Goal: Information Seeking & Learning: Learn about a topic

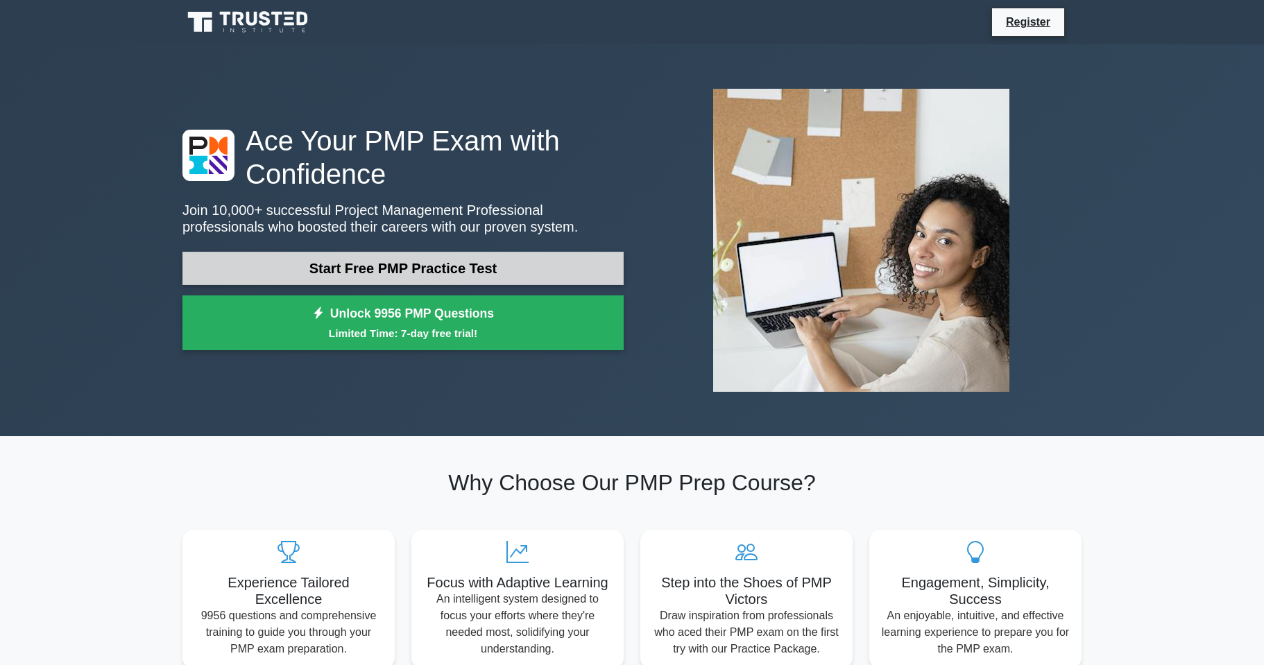
click at [516, 275] on link "Start Free PMP Practice Test" at bounding box center [402, 268] width 441 height 33
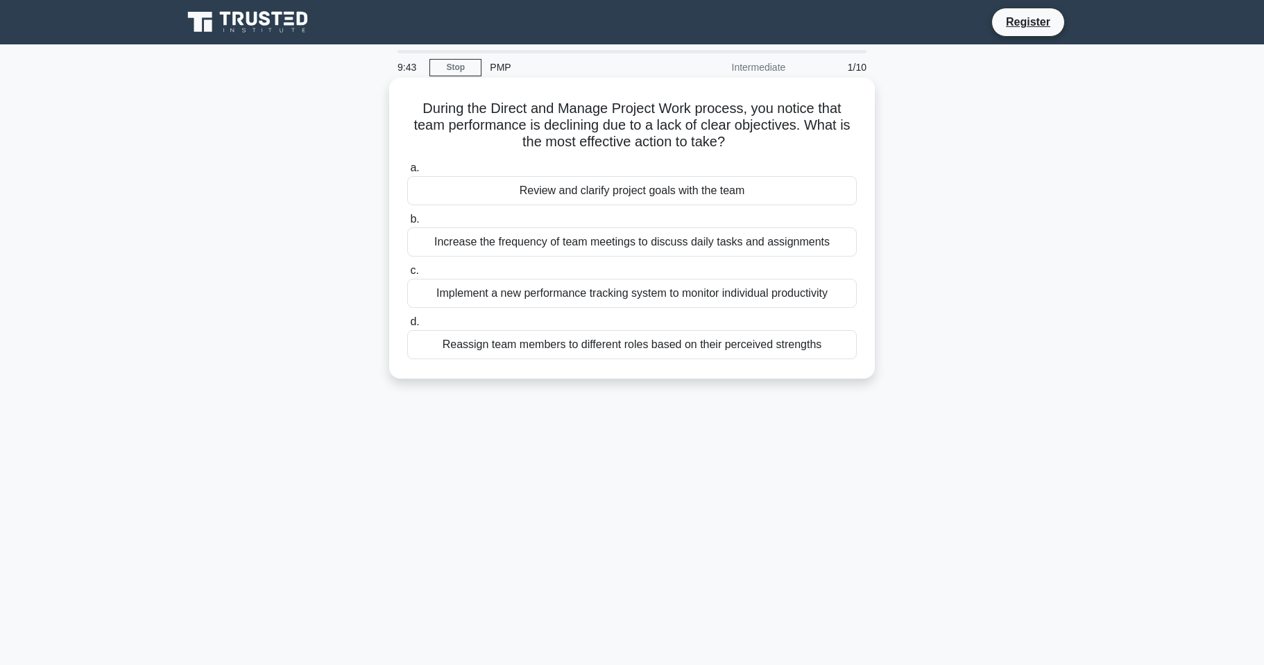
click at [651, 198] on div "Review and clarify project goals with the team" at bounding box center [632, 190] width 450 height 29
click at [407, 173] on input "a. Review and clarify project goals with the team" at bounding box center [407, 168] width 0 height 9
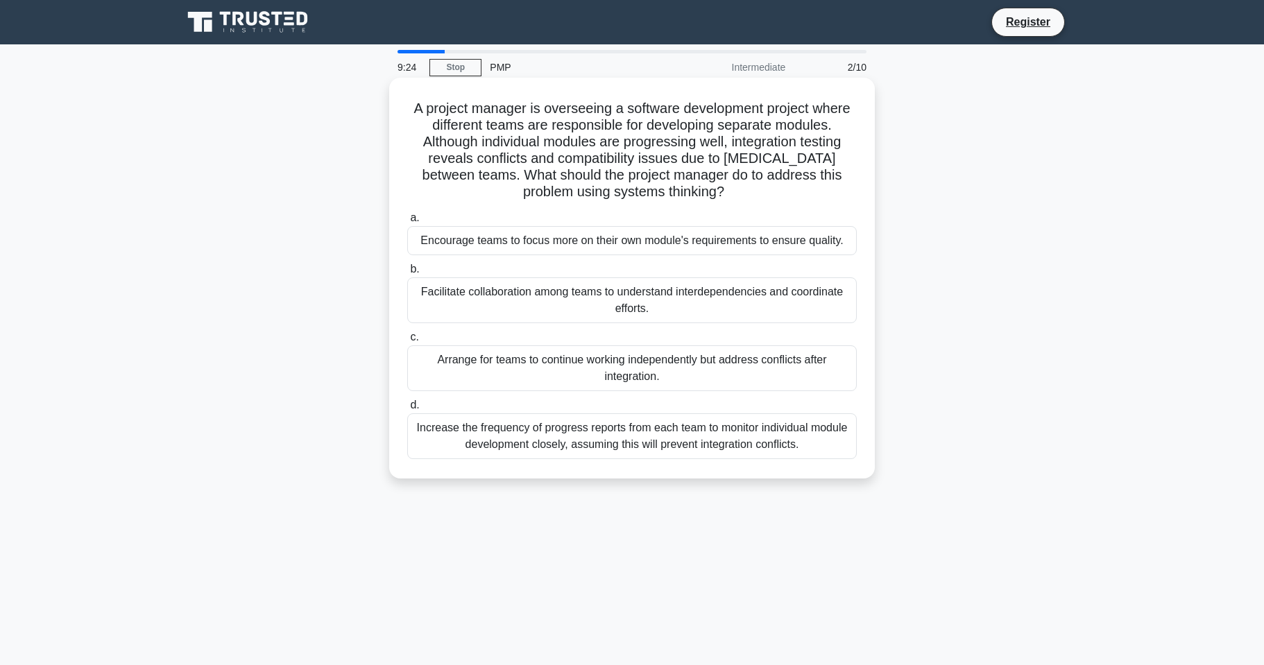
click at [642, 308] on div "Facilitate collaboration among teams to understand interdependencies and coordi…" at bounding box center [632, 301] width 450 height 46
click at [407, 274] on input "b. Facilitate collaboration among teams to understand interdependencies and coo…" at bounding box center [407, 269] width 0 height 9
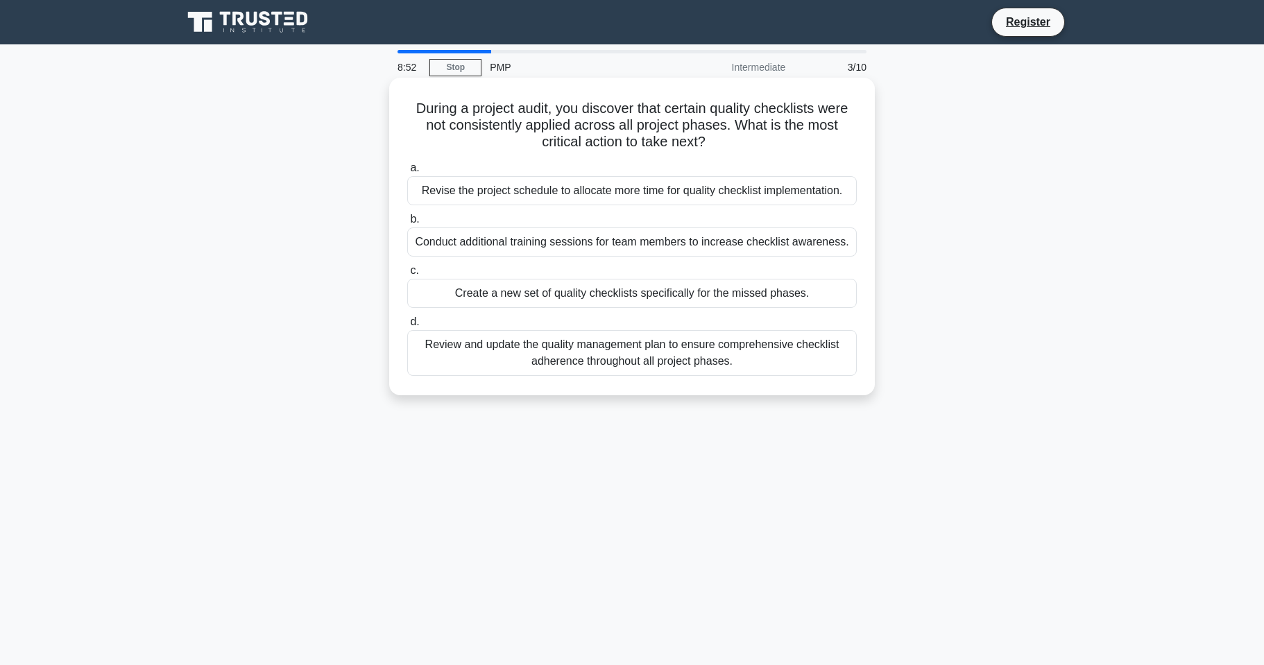
click at [734, 359] on div "Review and update the quality management plan to ensure comprehensive checklist…" at bounding box center [632, 353] width 450 height 46
click at [407, 327] on input "d. Review and update the quality management plan to ensure comprehensive checkl…" at bounding box center [407, 322] width 0 height 9
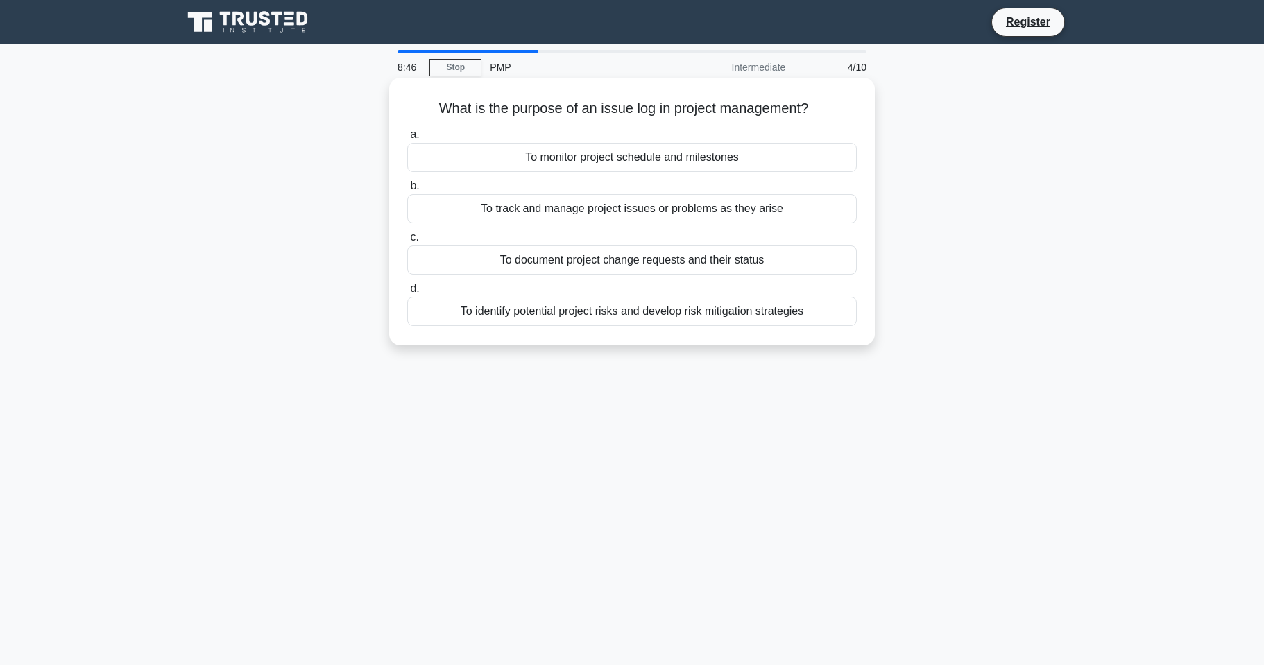
click at [821, 207] on div "To track and manage project issues or problems as they arise" at bounding box center [632, 208] width 450 height 29
click at [407, 191] on input "b. To track and manage project issues or problems as they arise" at bounding box center [407, 186] width 0 height 9
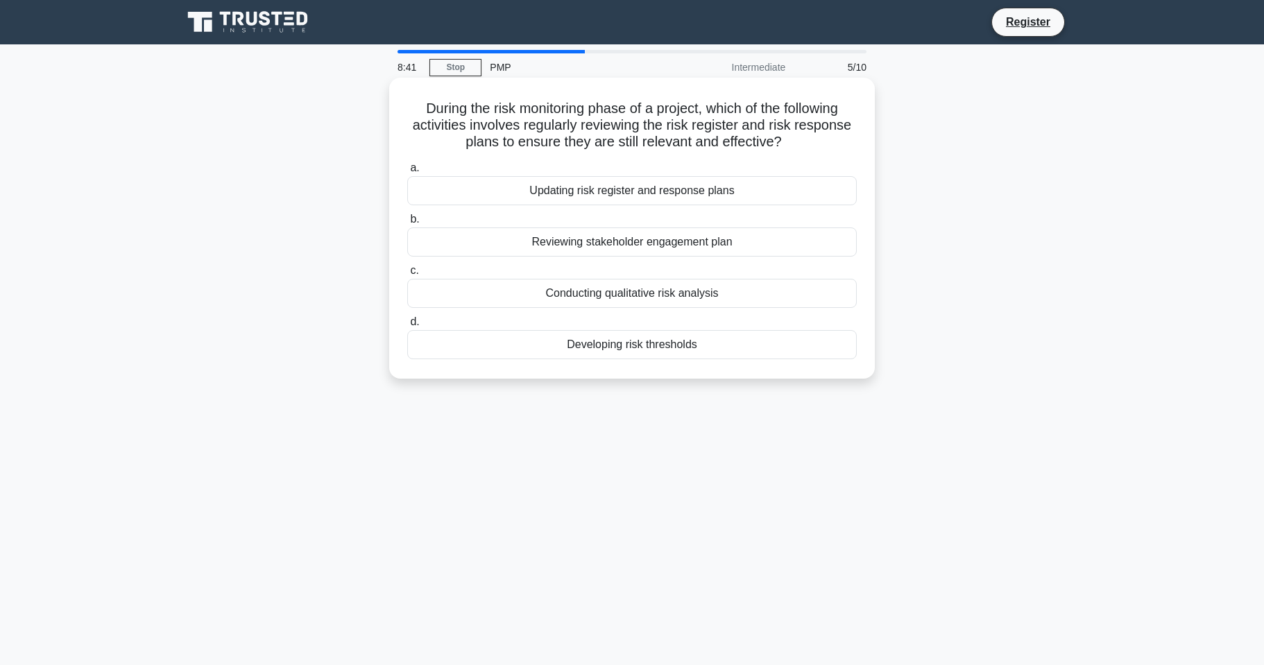
drag, startPoint x: 757, startPoint y: 198, endPoint x: 734, endPoint y: 147, distance: 56.2
click at [734, 147] on h5 "During the risk monitoring phase of a project, which of the following activitie…" at bounding box center [632, 125] width 452 height 51
click at [608, 188] on div "Updating risk register and response plans" at bounding box center [632, 190] width 450 height 29
click at [407, 173] on input "a. Updating risk register and response plans" at bounding box center [407, 168] width 0 height 9
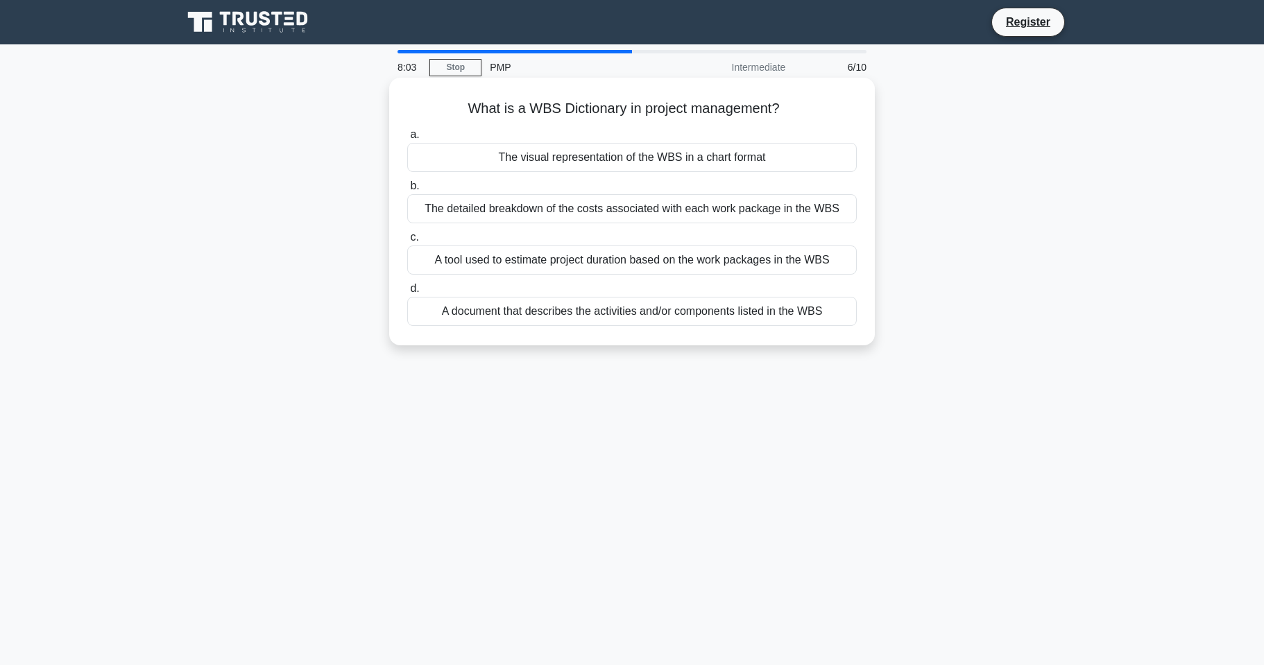
click at [742, 317] on div "A document that describes the activities and/or components listed in the WBS" at bounding box center [632, 311] width 450 height 29
click at [407, 293] on input "d. A document that describes the activities and/or components listed in the WBS" at bounding box center [407, 288] width 0 height 9
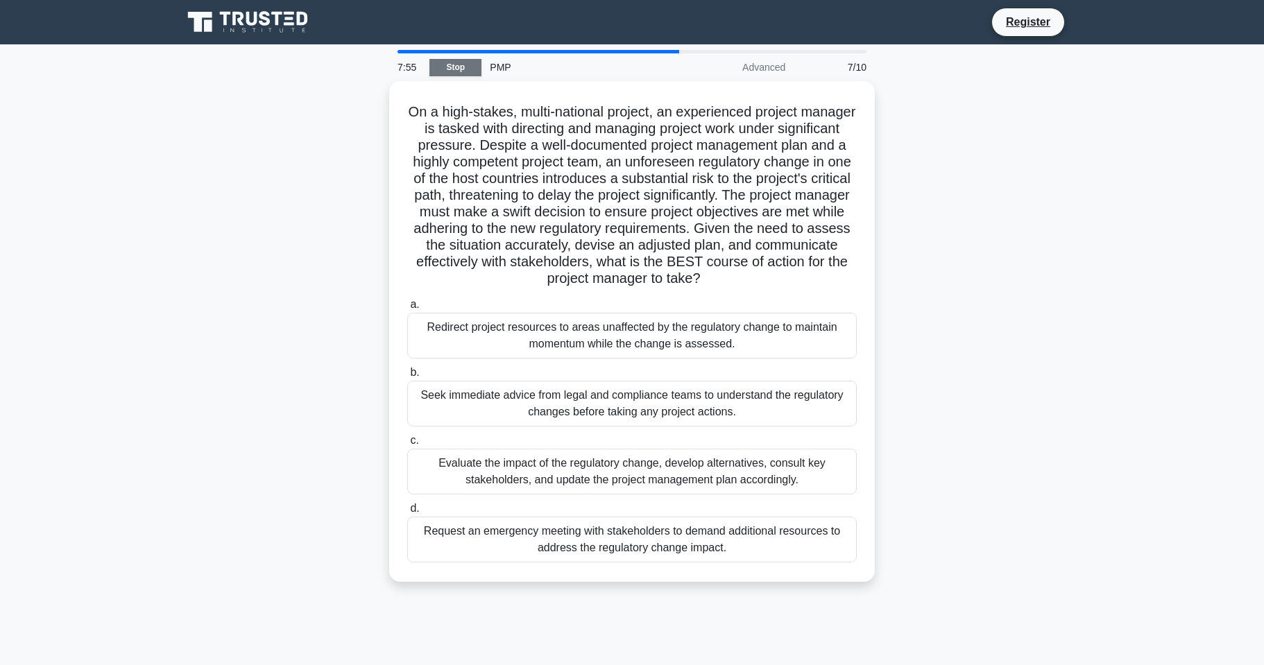
click at [465, 66] on link "Stop" at bounding box center [455, 67] width 52 height 17
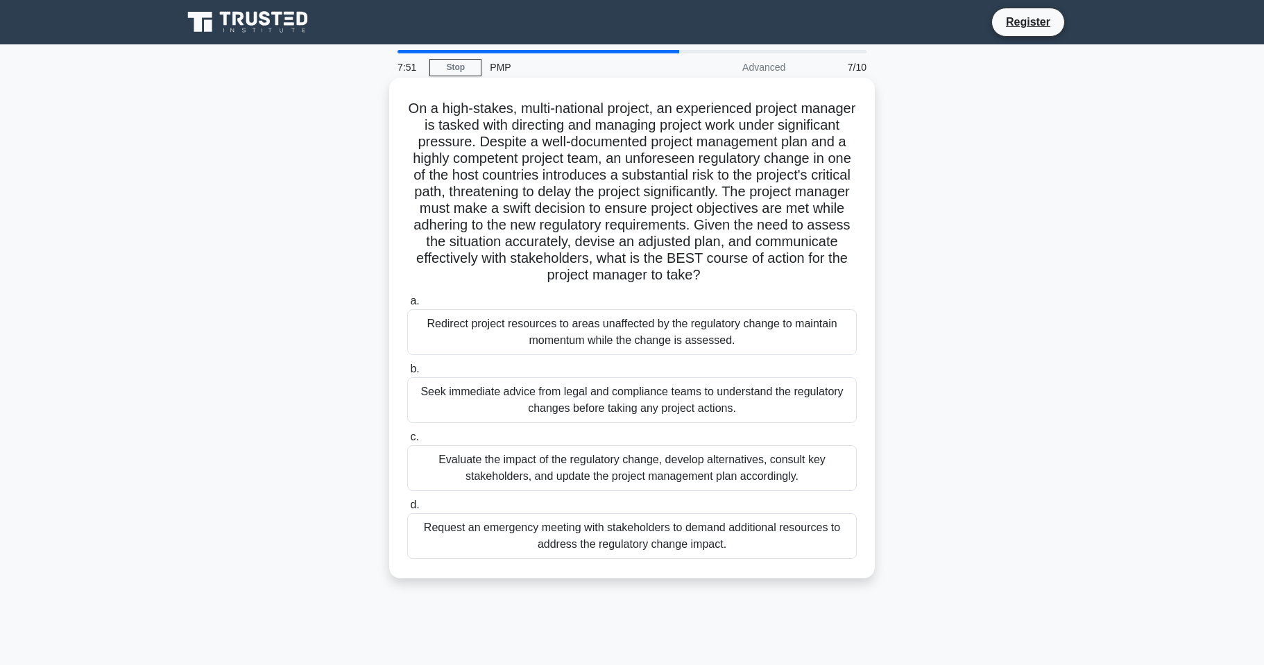
click at [599, 263] on h5 "On a high-stakes, multi-national project, an experienced project manager is tas…" at bounding box center [632, 192] width 452 height 185
click at [608, 458] on div "Evaluate the impact of the regulatory change, develop alternatives, consult key…" at bounding box center [632, 468] width 450 height 46
click at [407, 442] on input "c. Evaluate the impact of the regulatory change, develop alternatives, consult …" at bounding box center [407, 437] width 0 height 9
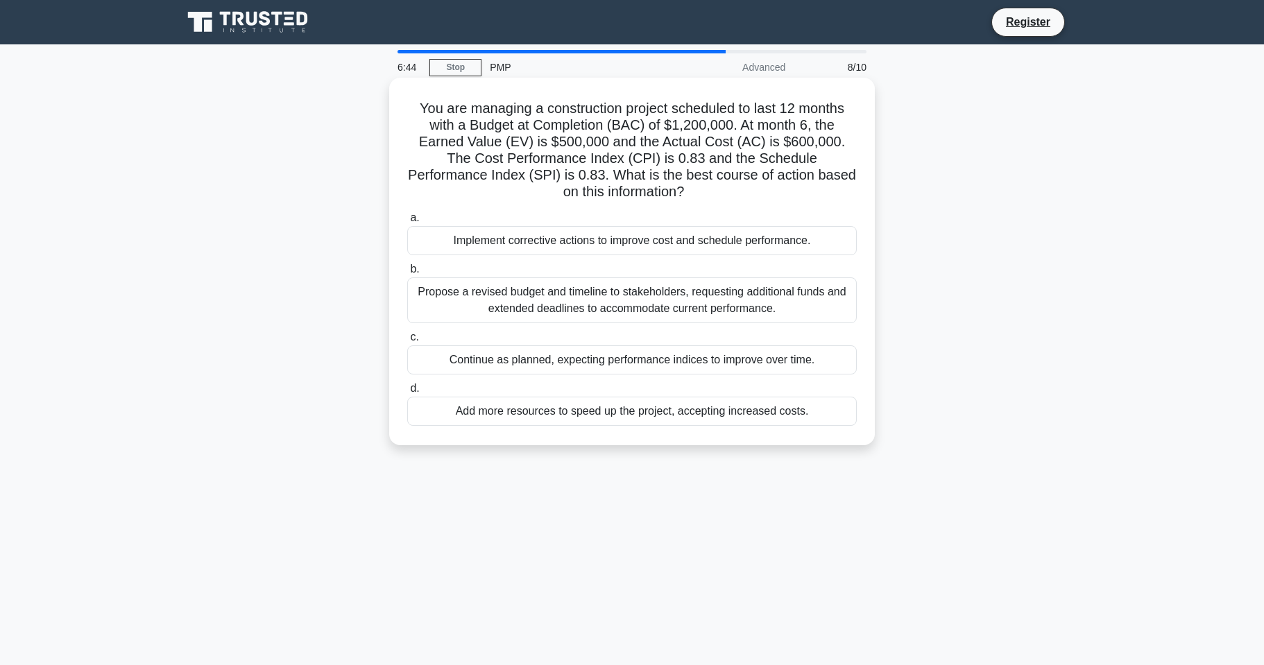
click at [618, 247] on div "Implement corrective actions to improve cost and schedule performance." at bounding box center [632, 240] width 450 height 29
click at [407, 223] on input "a. Implement corrective actions to improve cost and schedule performance." at bounding box center [407, 218] width 0 height 9
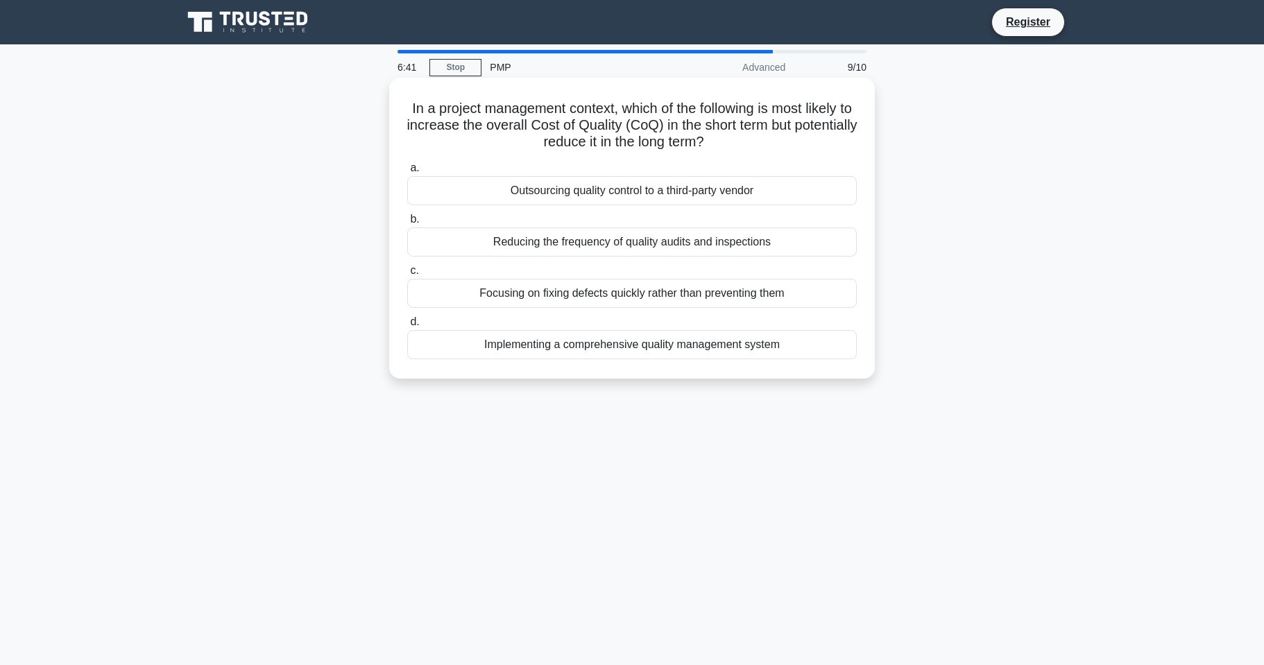
click at [723, 159] on div "a. Outsourcing quality control to a third-party vendor b. Reducing the frequenc…" at bounding box center [632, 259] width 466 height 205
click at [719, 158] on div "a. Outsourcing quality control to a third-party vendor b. Reducing the frequenc…" at bounding box center [632, 259] width 466 height 205
click at [674, 353] on div "Implementing a comprehensive quality management system" at bounding box center [632, 344] width 450 height 29
click at [407, 327] on input "d. Implementing a comprehensive quality management system" at bounding box center [407, 322] width 0 height 9
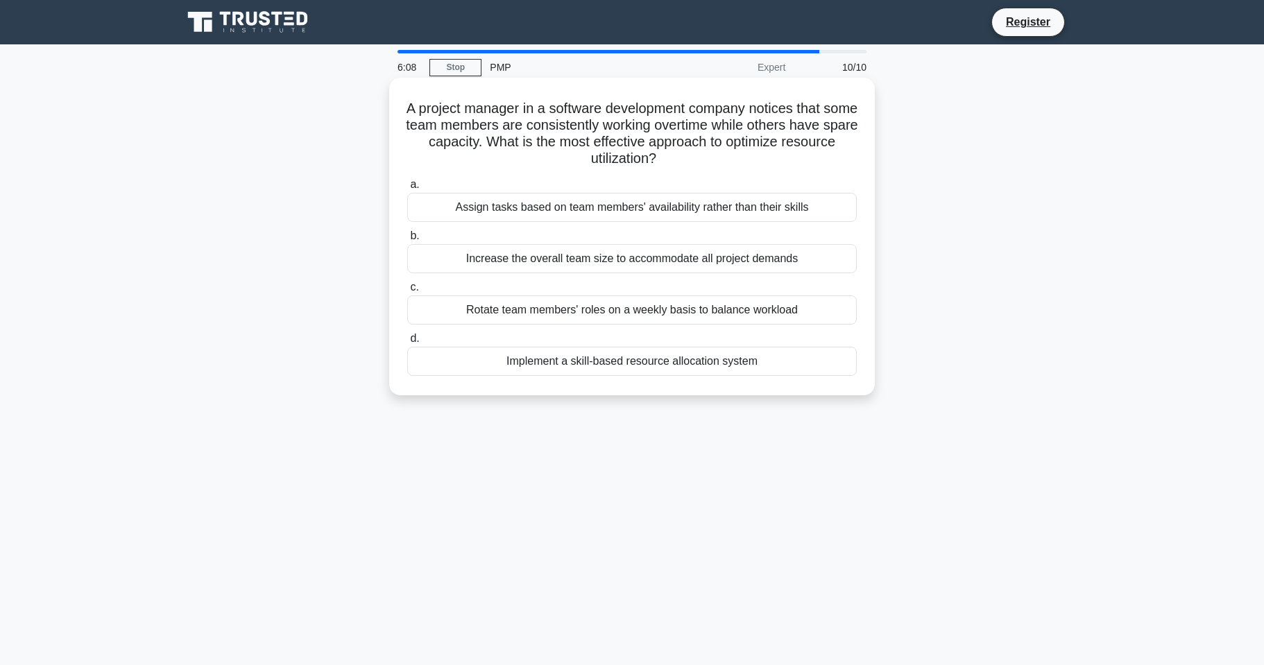
click at [809, 182] on label "a. Assign tasks based on team members' availability rather than their skills" at bounding box center [632, 199] width 450 height 46
click at [407, 182] on input "a. Assign tasks based on team members' availability rather than their skills" at bounding box center [407, 184] width 0 height 9
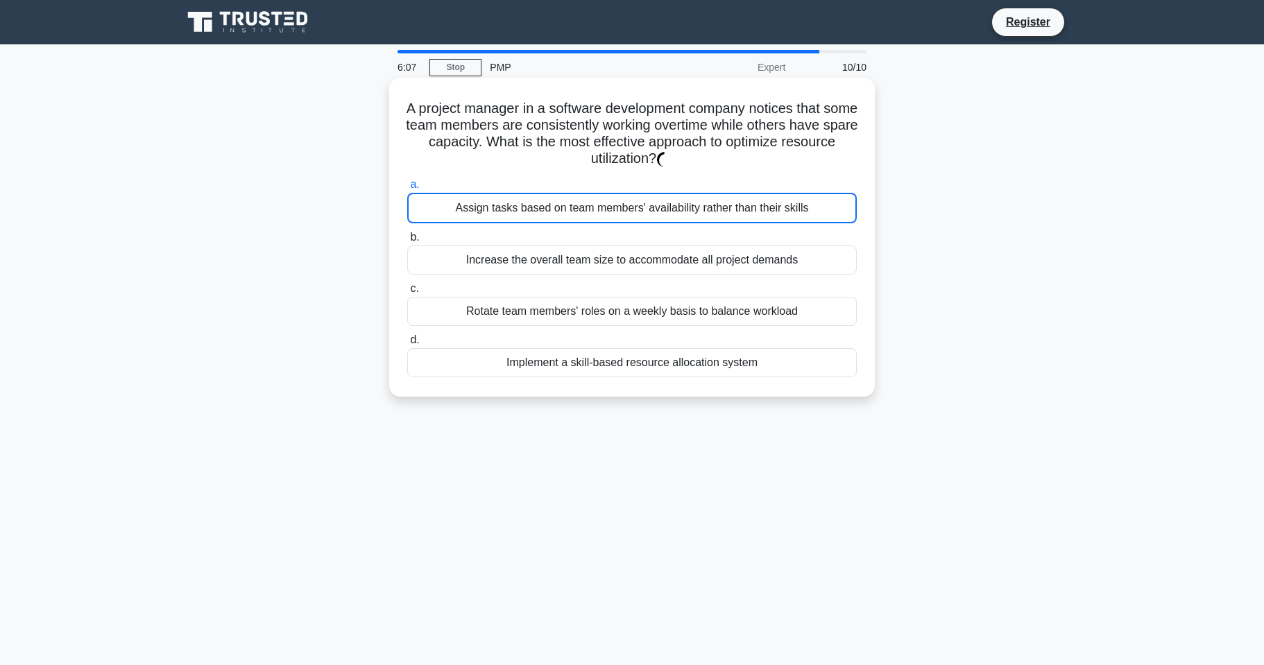
click at [803, 158] on h5 "A project manager in a software development company notices that some team memb…" at bounding box center [632, 134] width 452 height 68
click at [657, 371] on div "Implement a skill-based resource allocation system" at bounding box center [632, 362] width 450 height 29
click at [407, 345] on input "d. Implement a skill-based resource allocation system" at bounding box center [407, 340] width 0 height 9
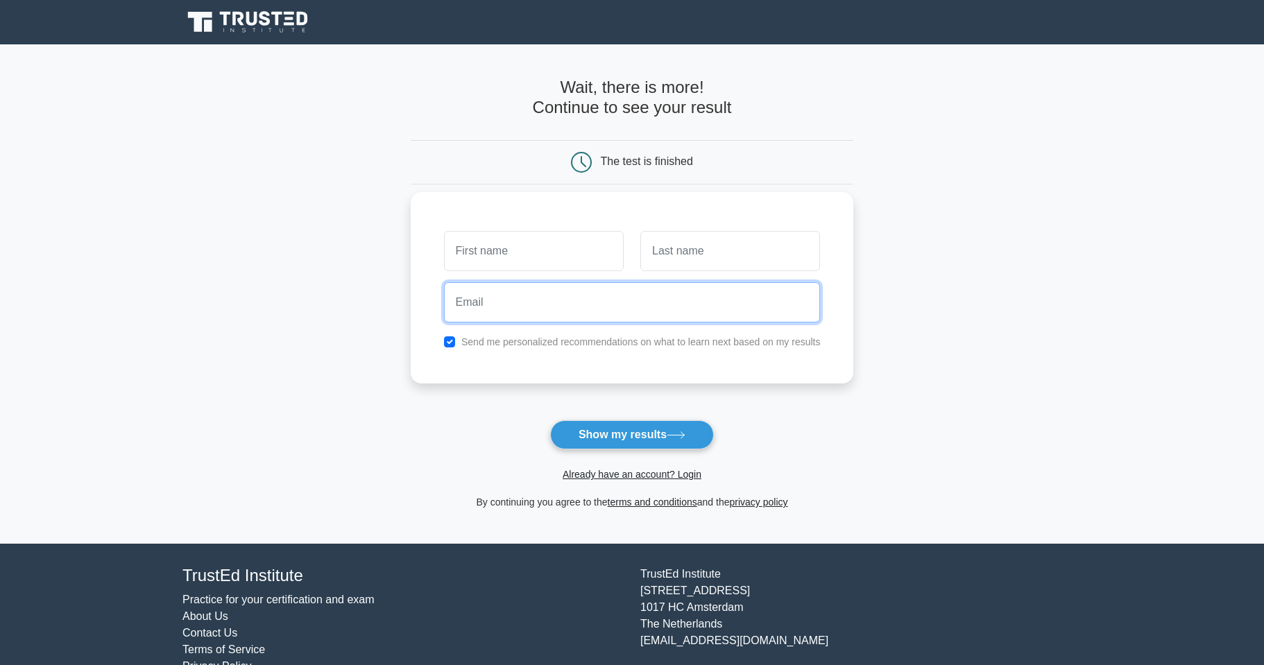
click at [455, 305] on input "email" at bounding box center [632, 302] width 377 height 40
type input "yauchungheiandy@gmail.com"
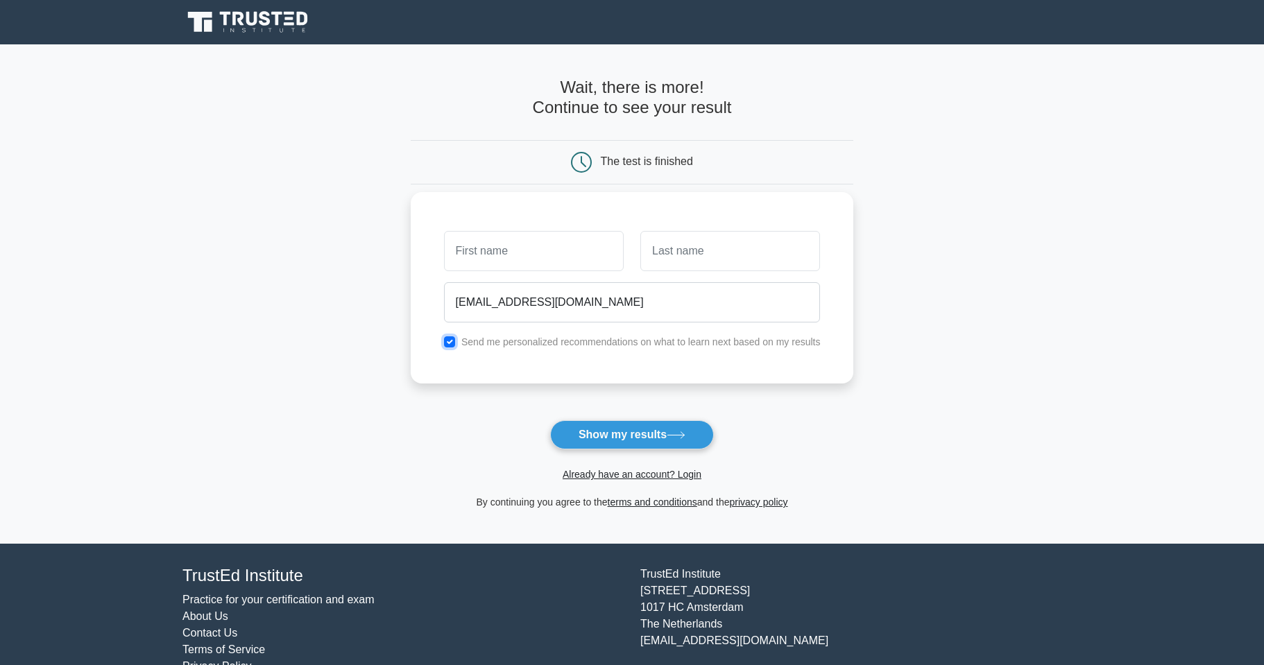
click at [445, 345] on input "checkbox" at bounding box center [449, 341] width 11 height 11
checkbox input "false"
click at [508, 253] on input "text" at bounding box center [534, 251] width 180 height 40
type input "A"
click at [683, 249] on input "text" at bounding box center [730, 251] width 180 height 40
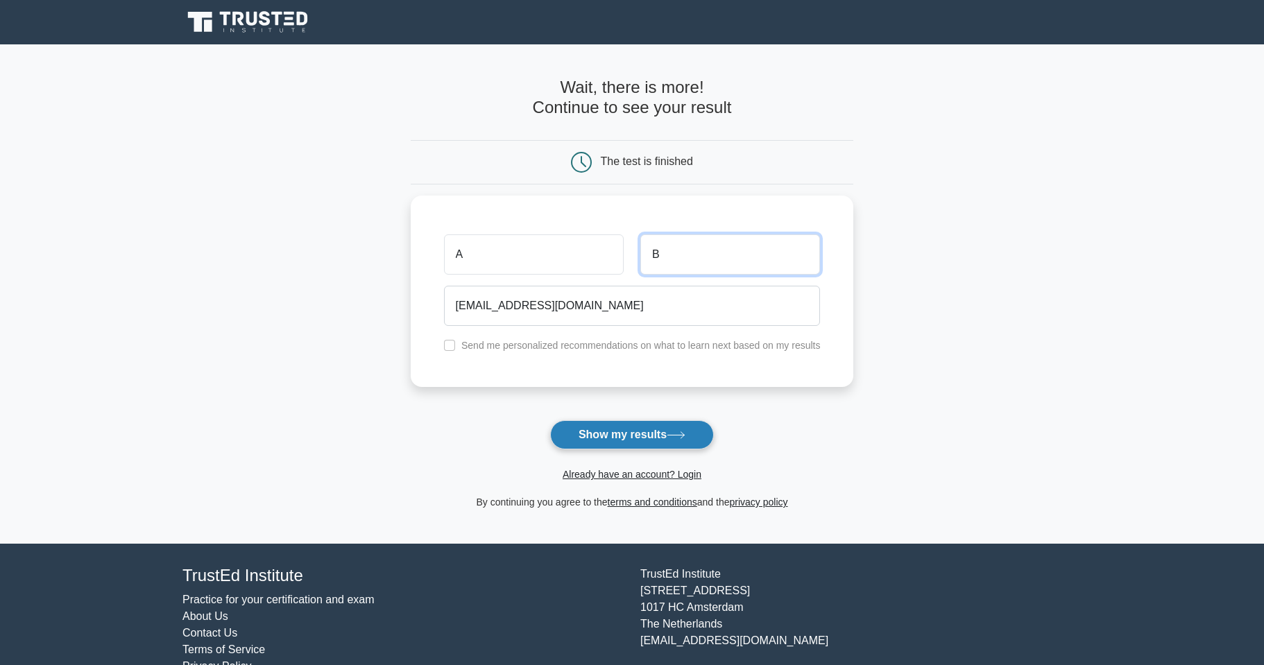
type input "B"
click at [674, 432] on button "Show my results" at bounding box center [632, 434] width 164 height 29
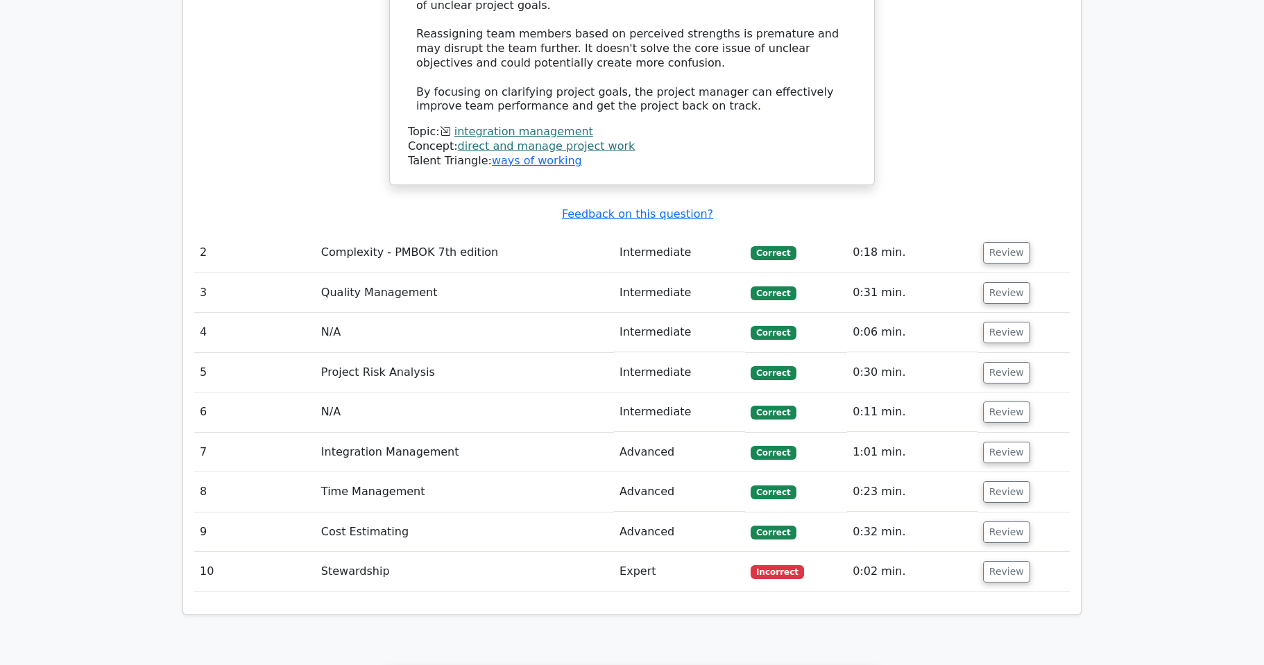
scroll to position [2012, 0]
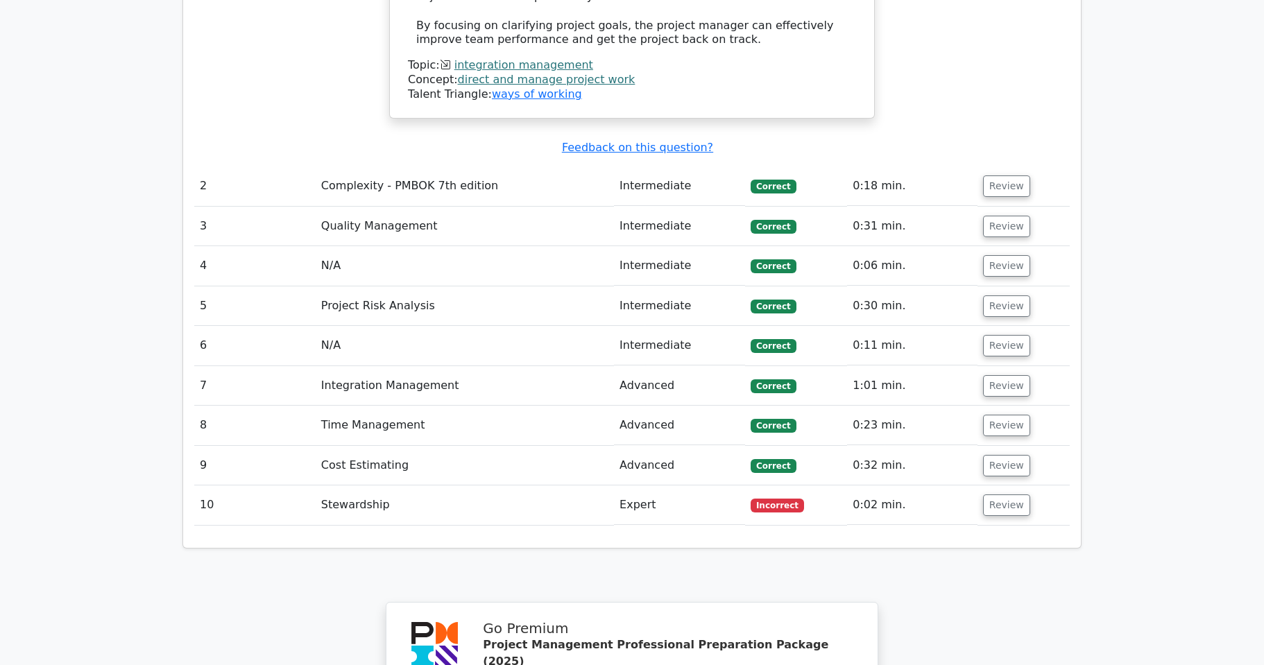
click at [353, 486] on td "Stewardship" at bounding box center [465, 506] width 298 height 40
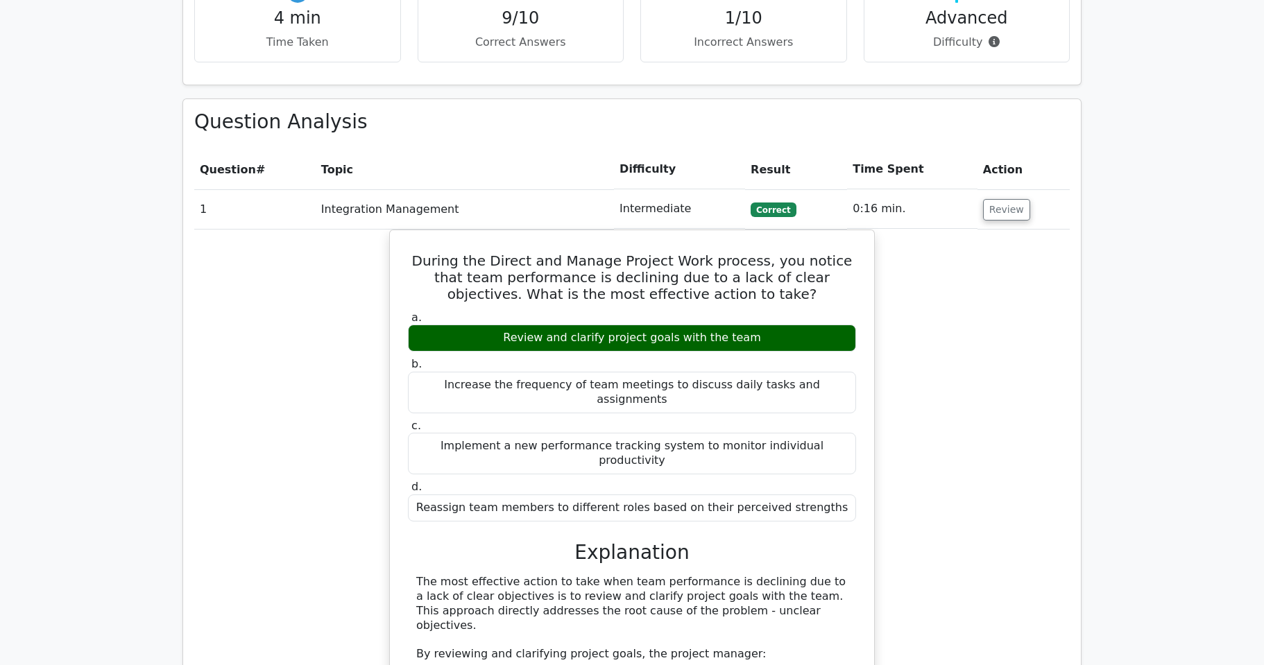
scroll to position [1041, 0]
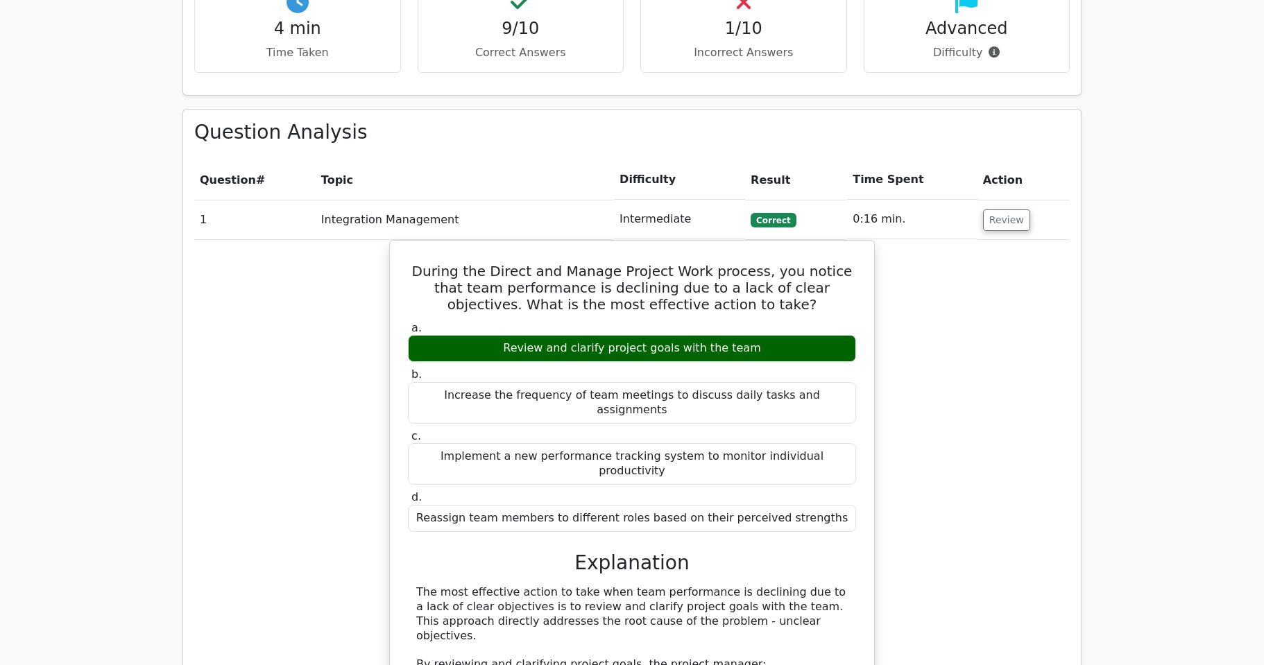
click at [372, 404] on div "During the Direct and Manage Project Work process, you notice that team perform…" at bounding box center [632, 673] width 876 height 867
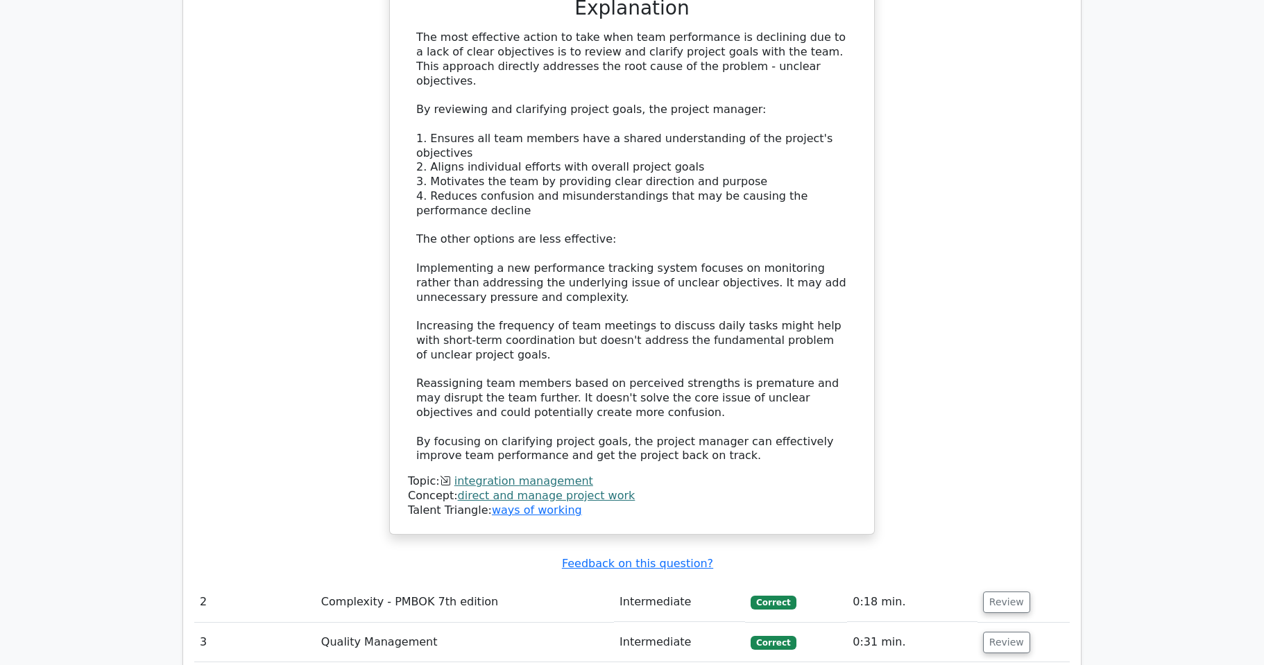
scroll to position [2012, 0]
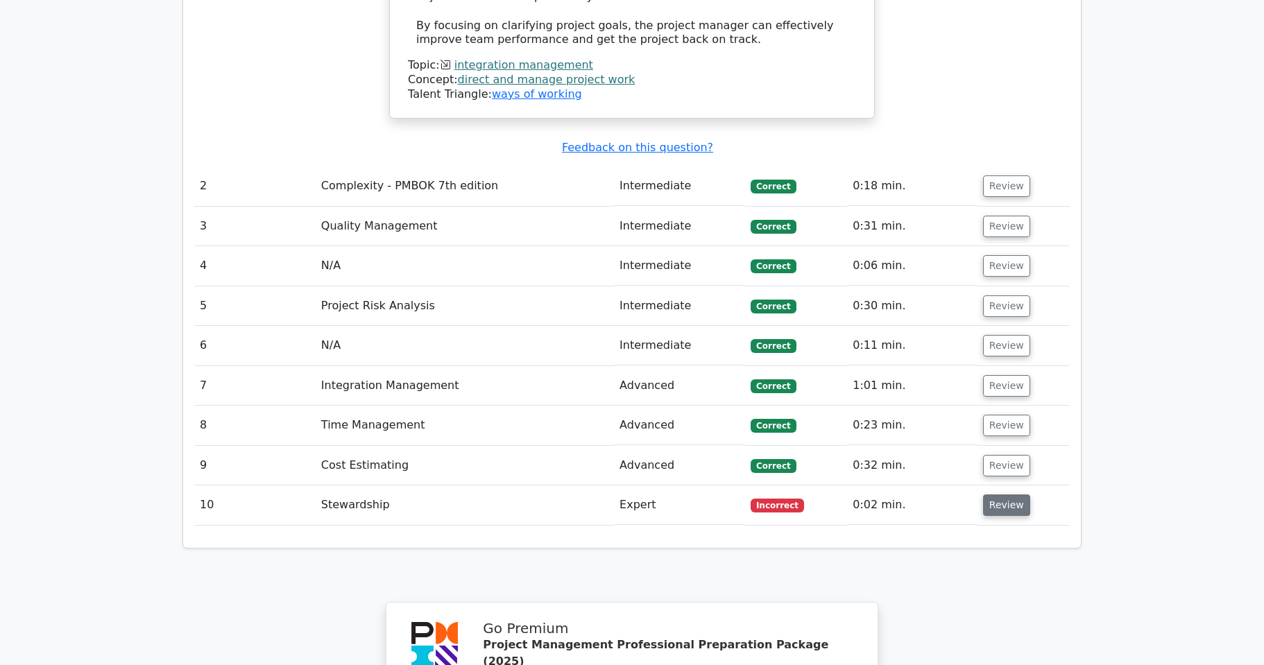
click at [983, 495] on button "Review" at bounding box center [1006, 506] width 47 height 22
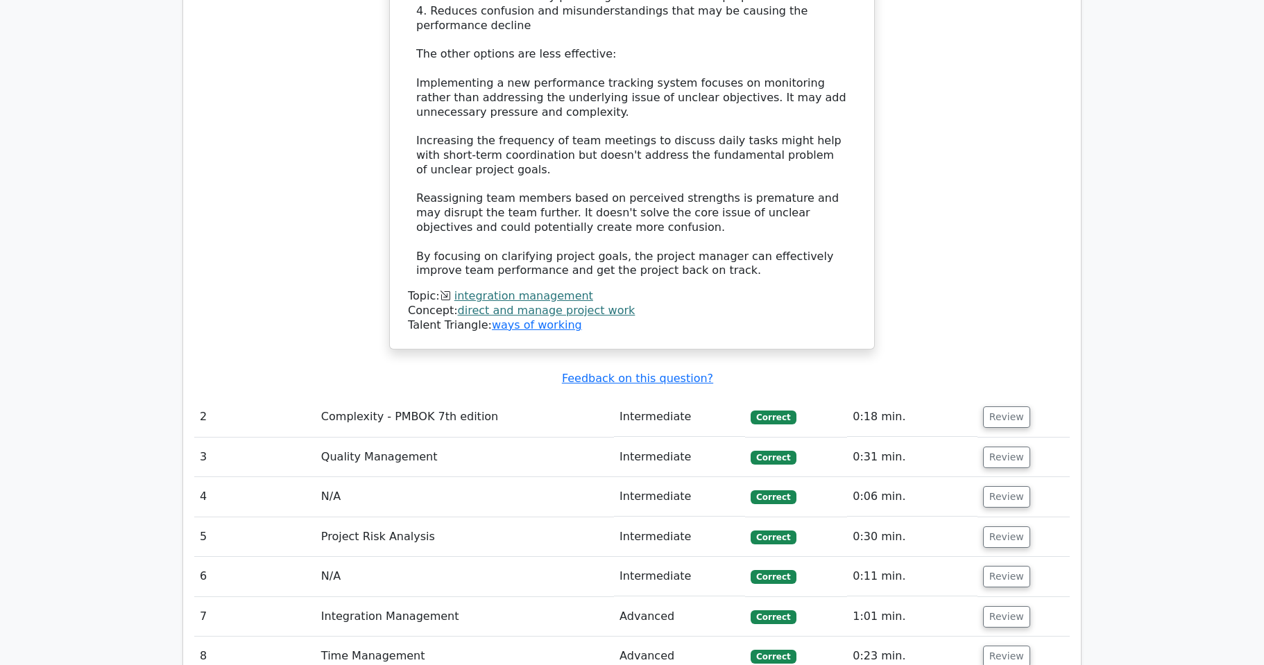
scroll to position [1943, 0]
